Goal: Go to known website: Go to known website

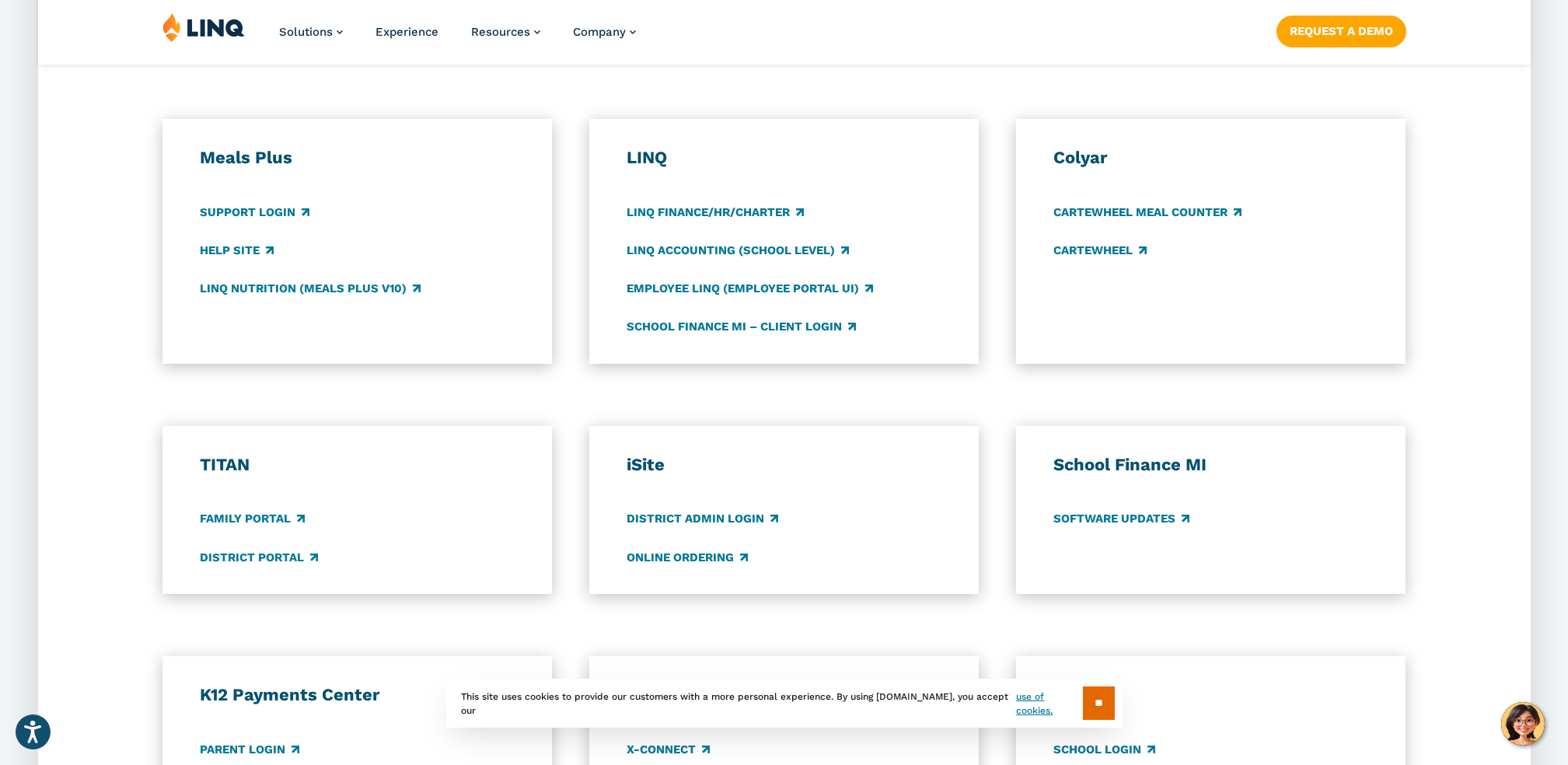
scroll to position [1025, 0]
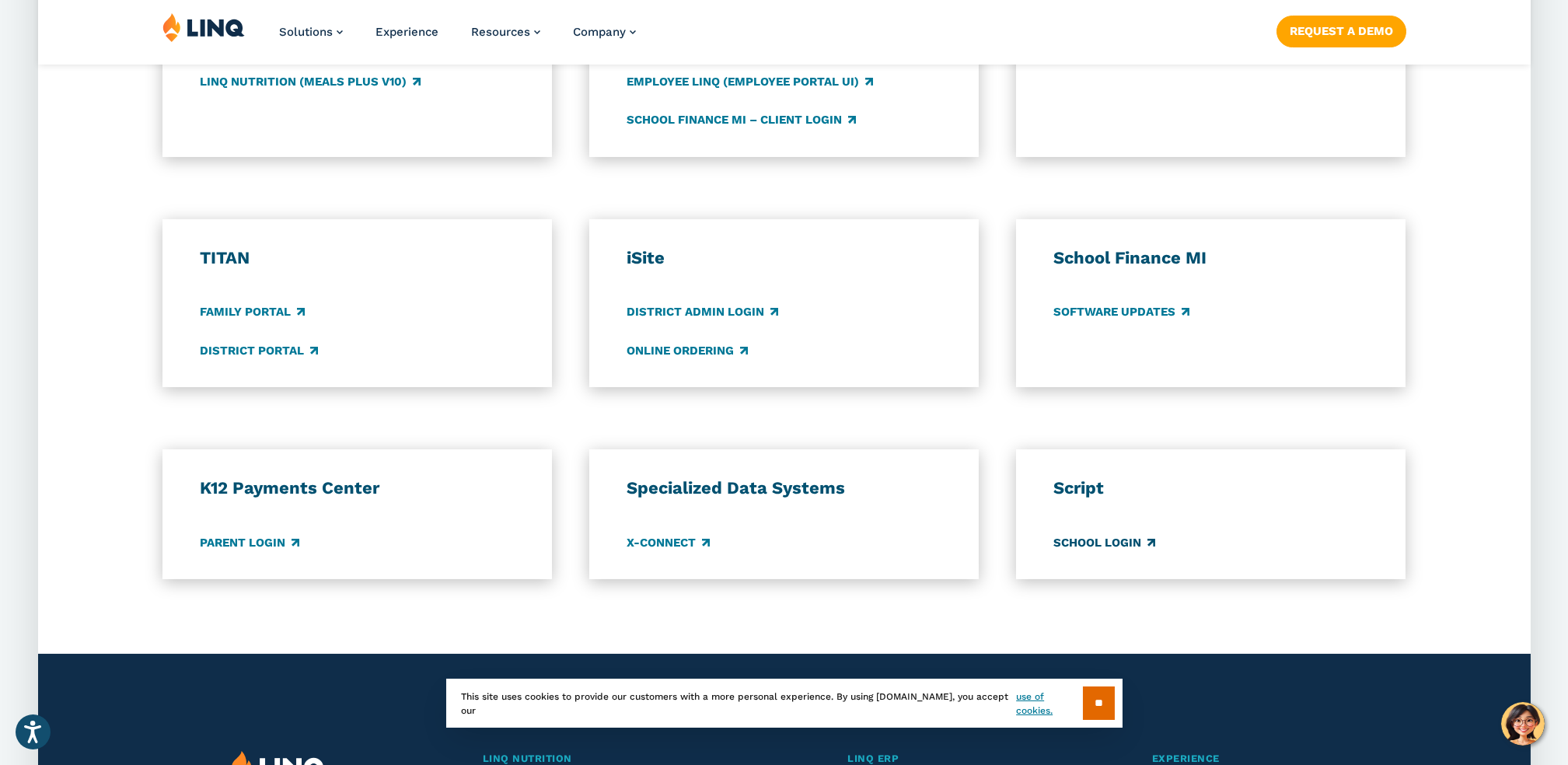
click at [1097, 536] on link "School Login" at bounding box center [1104, 542] width 102 height 17
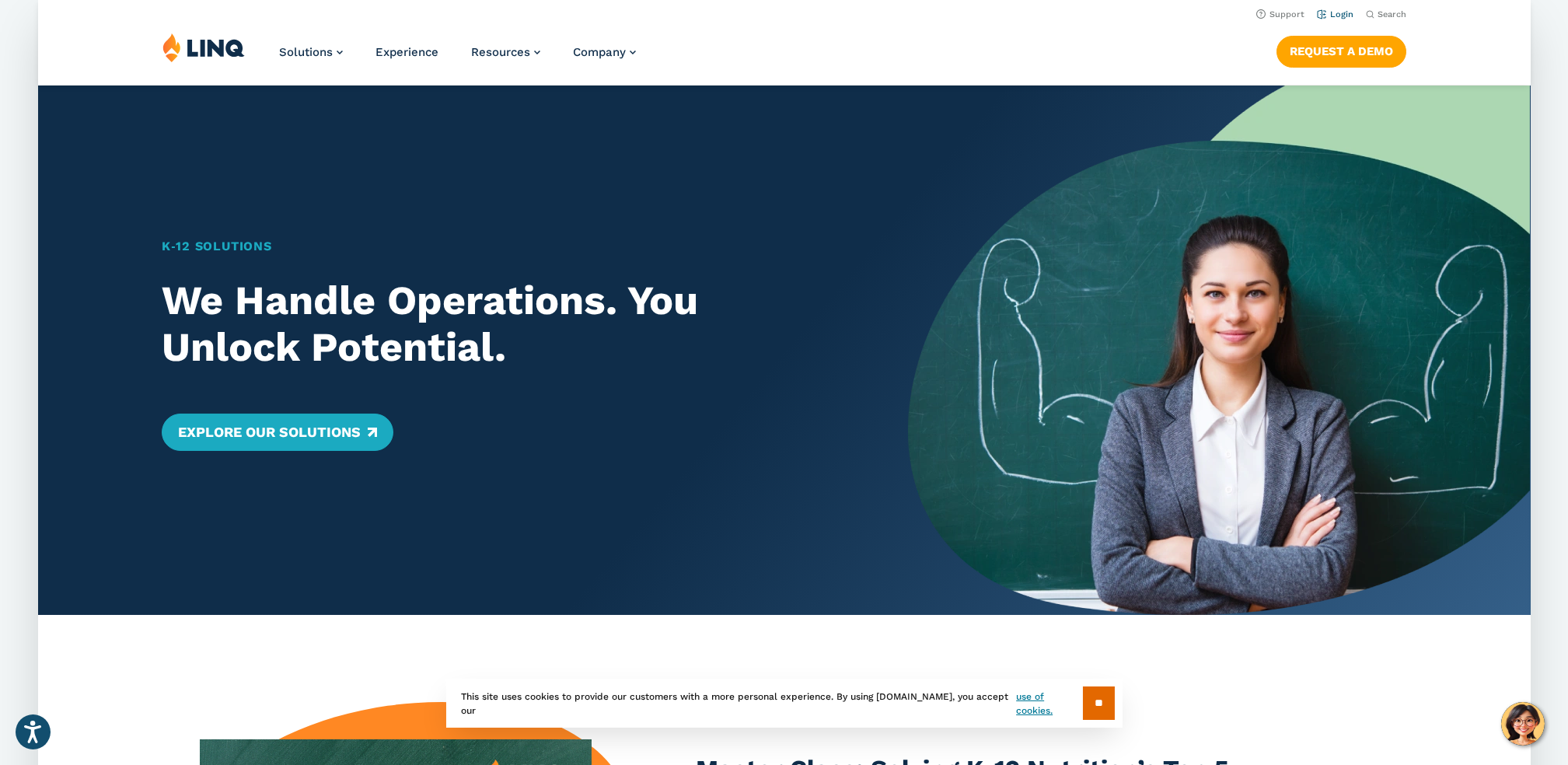
click at [1342, 11] on link "Login" at bounding box center [1334, 15] width 36 height 11
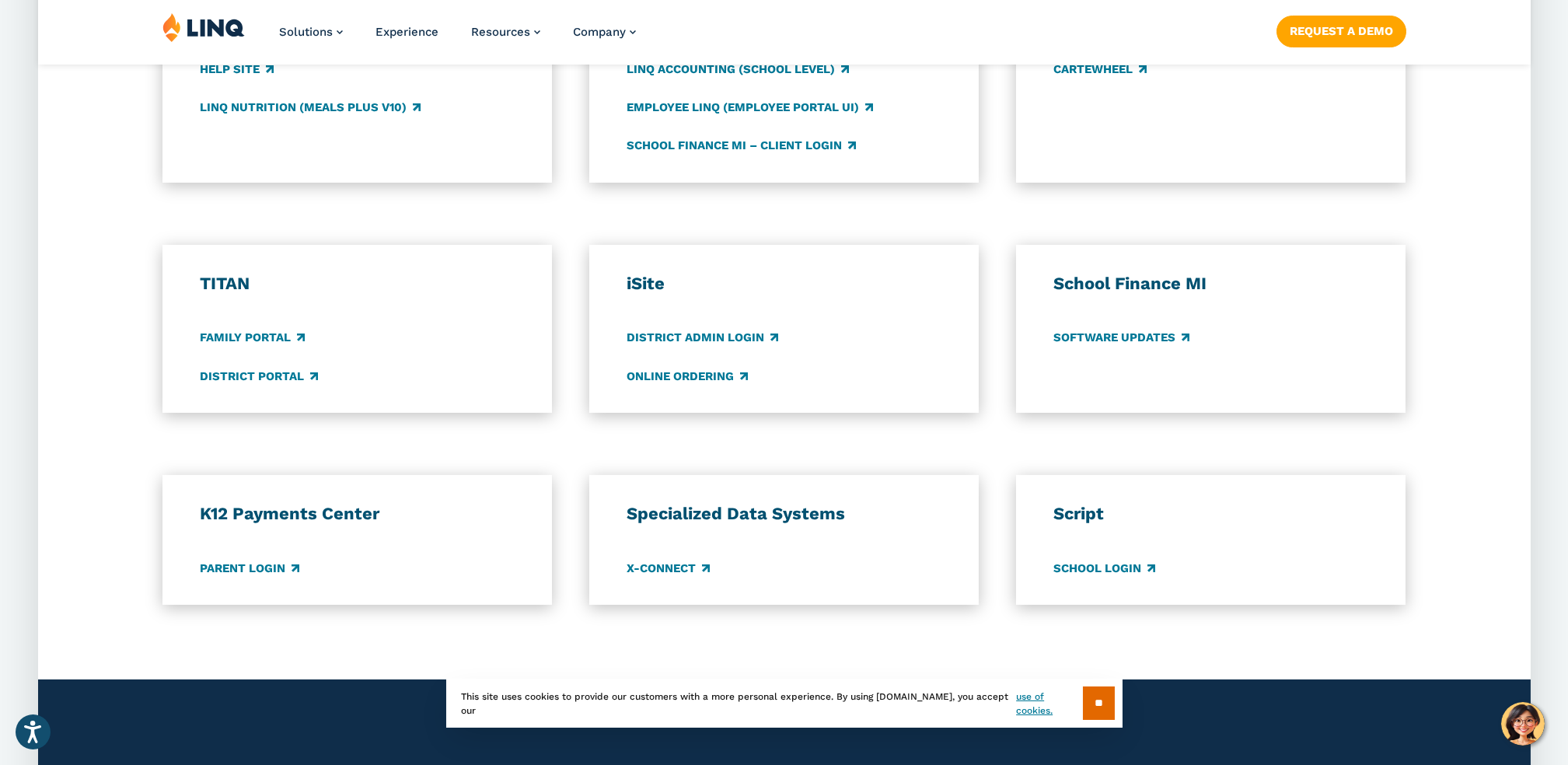
scroll to position [1020, 0]
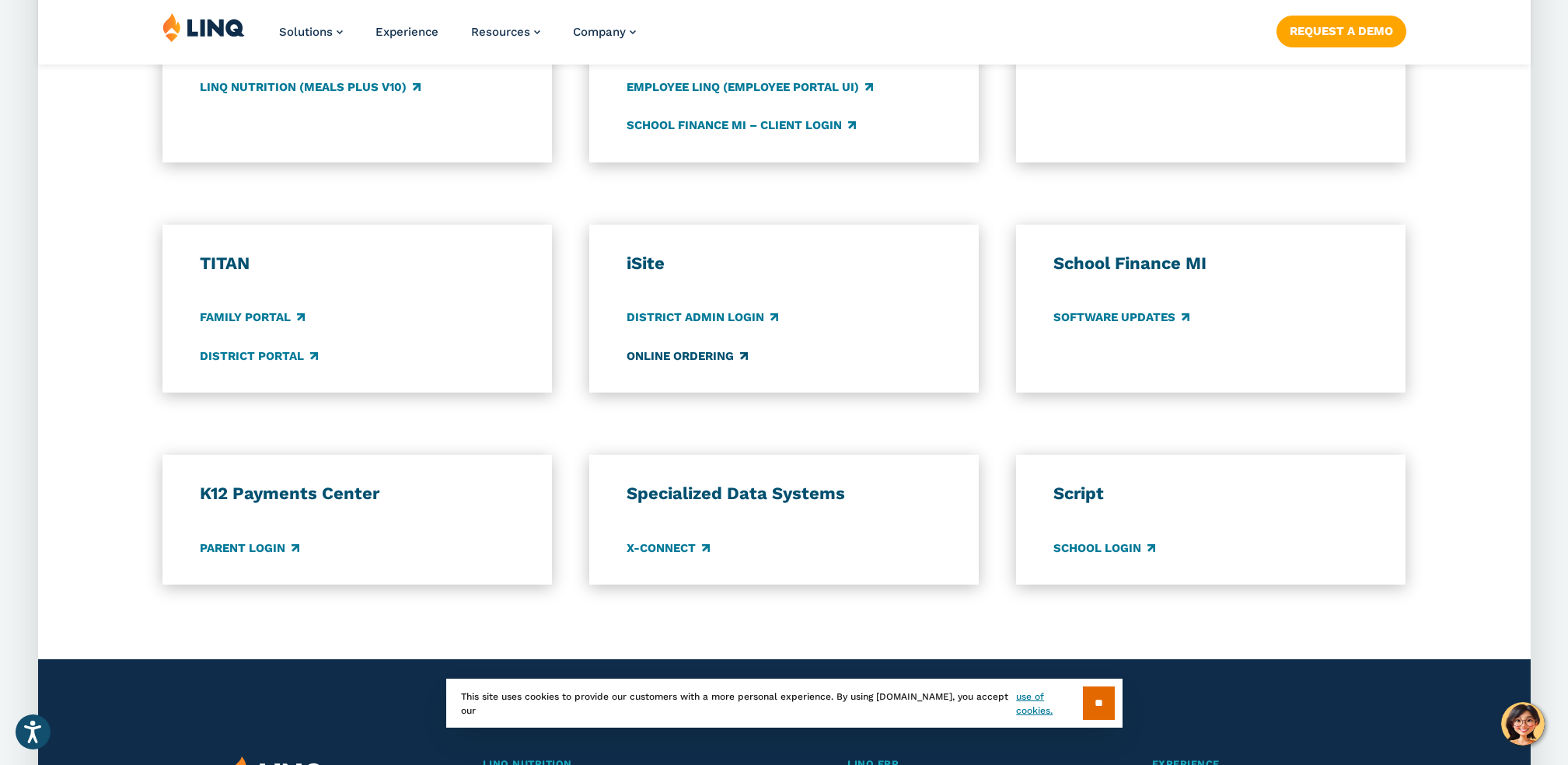
click at [677, 355] on link "Online Ordering" at bounding box center [687, 355] width 121 height 17
